Goal: Find specific page/section: Find specific page/section

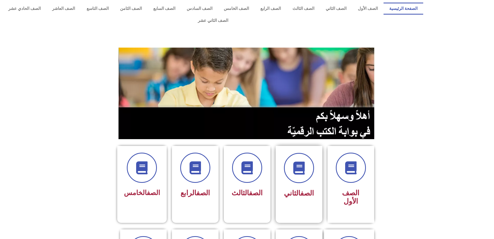
click at [302, 174] on div "الصف الثاني" at bounding box center [299, 176] width 33 height 47
click at [303, 171] on div at bounding box center [299, 168] width 33 height 30
click at [320, 186] on div "الصف الثاني" at bounding box center [299, 180] width 47 height 69
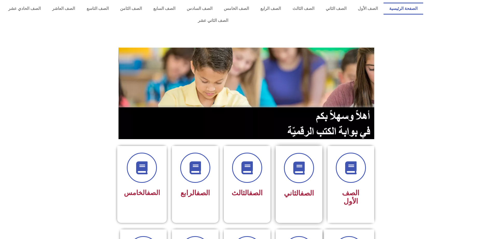
click at [320, 186] on div "الصف الثاني" at bounding box center [299, 180] width 47 height 69
click at [330, 9] on link "الصف الثاني" at bounding box center [336, 9] width 32 height 12
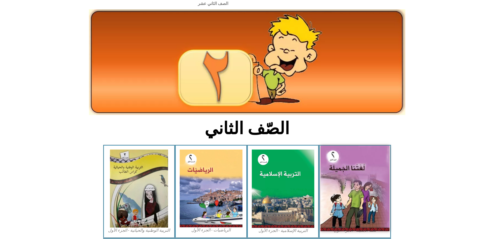
scroll to position [26, 0]
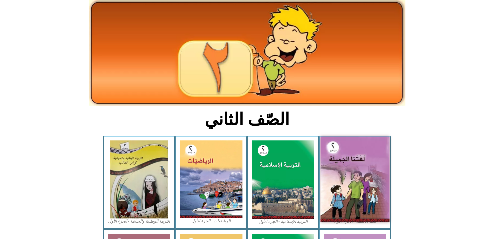
click at [358, 186] on img at bounding box center [355, 178] width 69 height 85
click at [359, 186] on img at bounding box center [355, 178] width 69 height 85
click at [365, 195] on img at bounding box center [355, 178] width 69 height 85
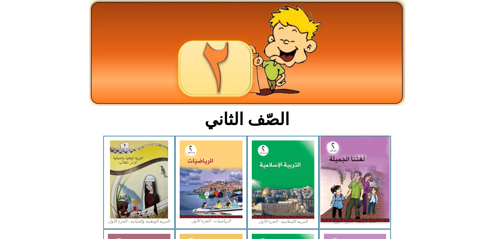
click at [339, 184] on img at bounding box center [355, 178] width 69 height 85
